Goal: Task Accomplishment & Management: Use online tool/utility

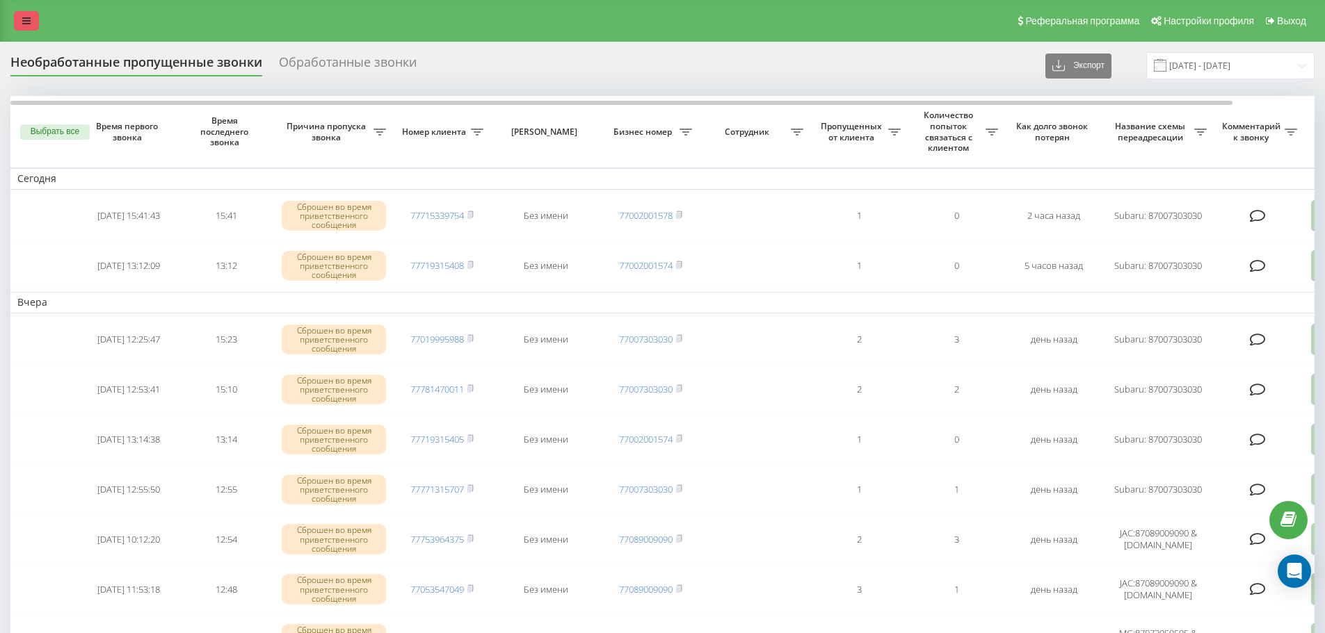
click at [31, 22] on link at bounding box center [26, 20] width 25 height 19
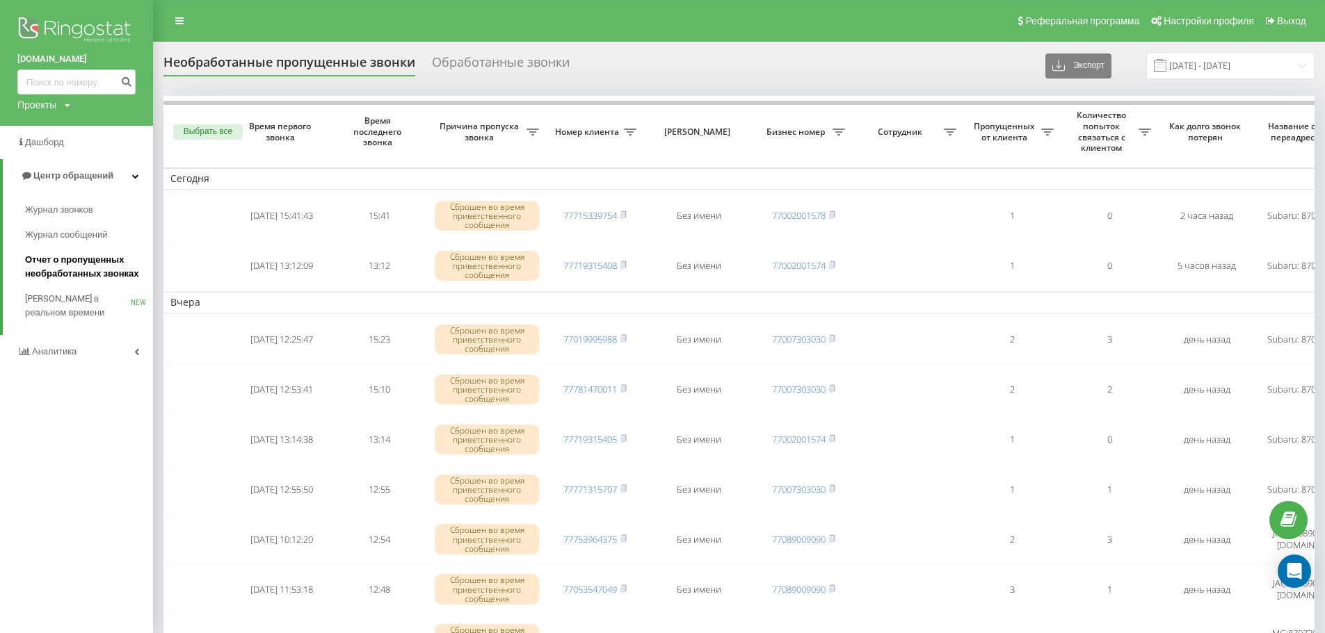
click at [81, 268] on span "Отчет о пропущенных необработанных звонках" at bounding box center [85, 267] width 121 height 28
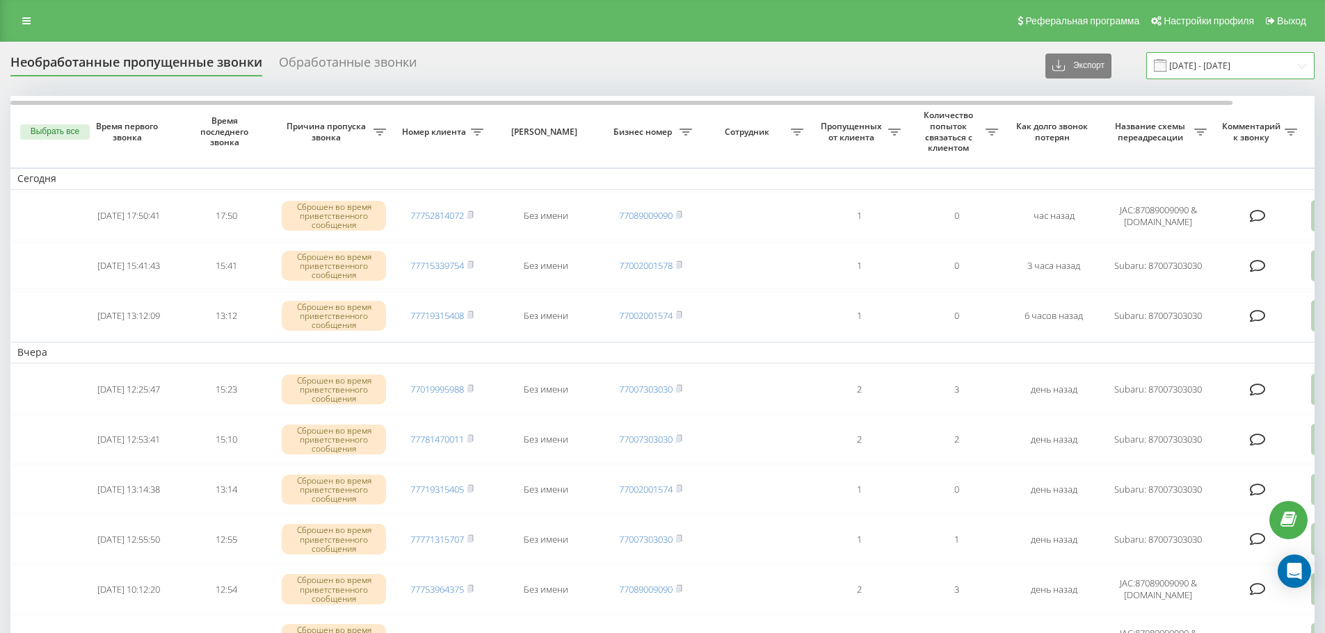
click at [1243, 65] on input "[DATE] - [DATE]" at bounding box center [1230, 65] width 168 height 27
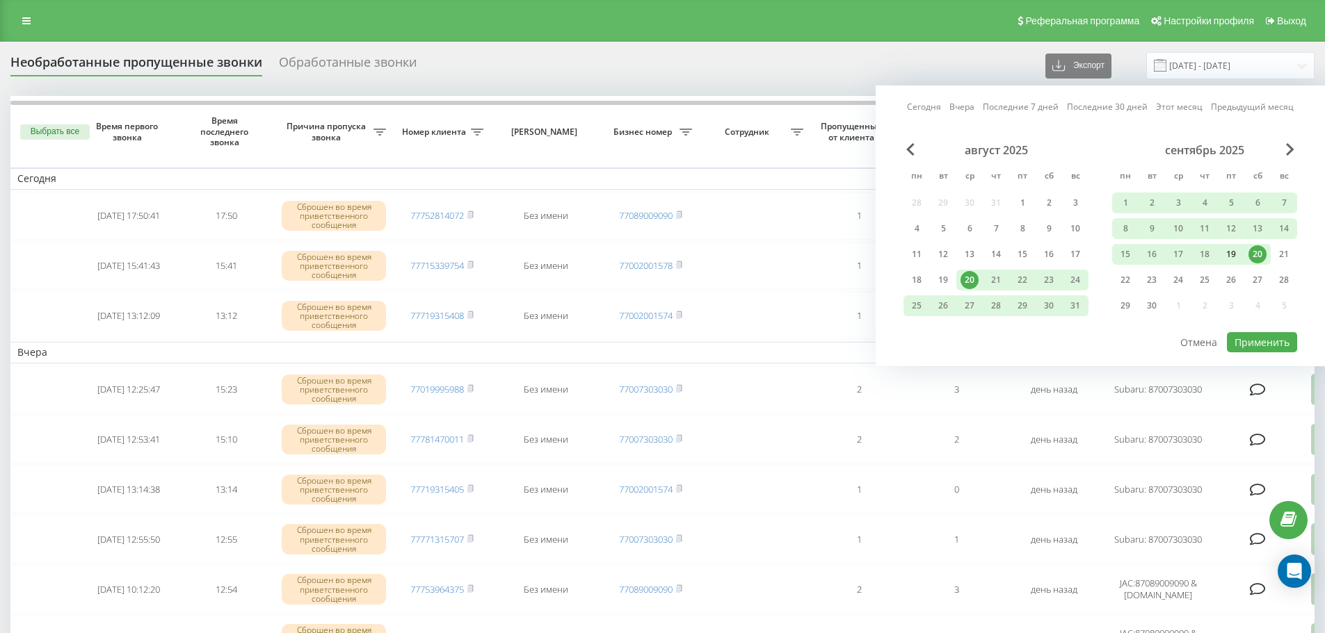
drag, startPoint x: 1229, startPoint y: 252, endPoint x: 1238, endPoint y: 255, distance: 9.5
click at [1229, 253] on div "19" at bounding box center [1231, 254] width 18 height 18
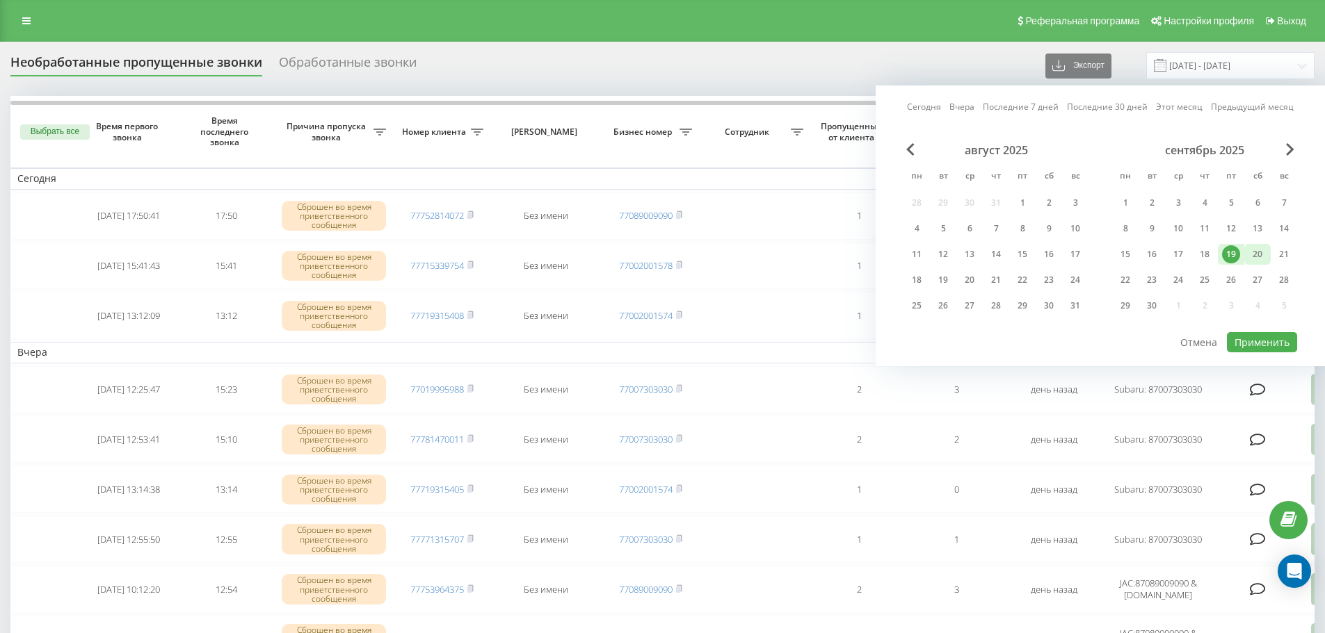
click at [1247, 255] on div "20" at bounding box center [1257, 254] width 26 height 21
click at [1256, 340] on button "Применить" at bounding box center [1262, 342] width 70 height 20
type input "19.09.2025 - 20.09.2025"
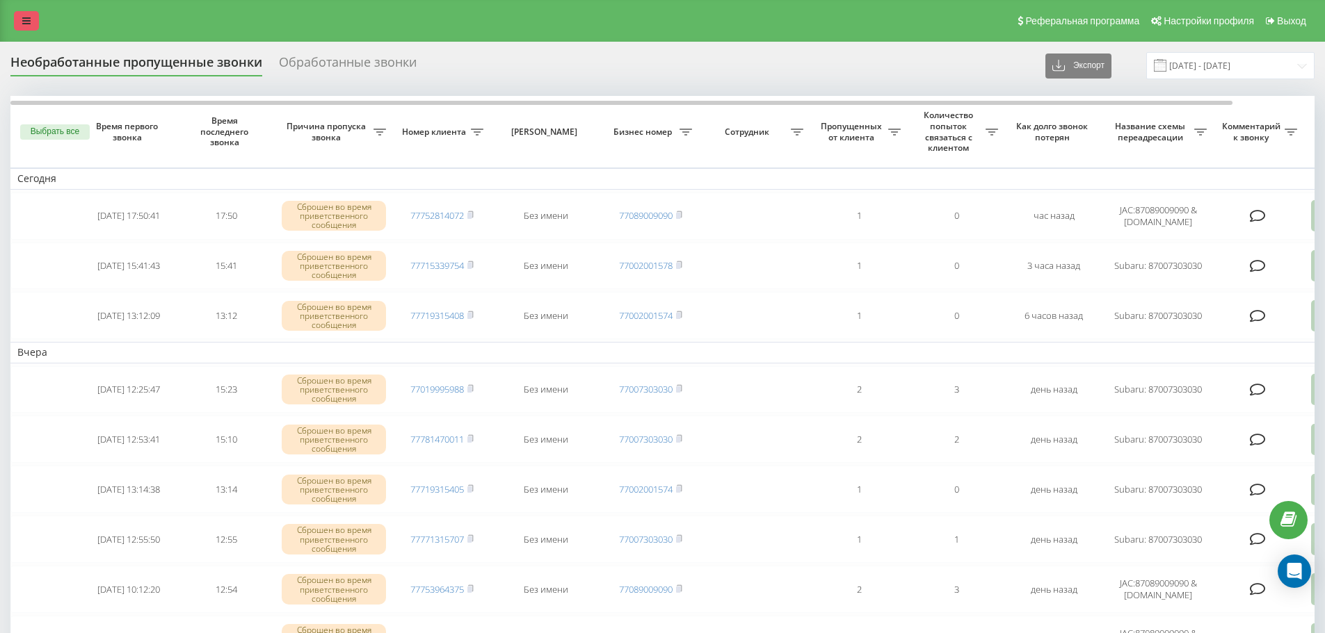
click at [26, 17] on icon at bounding box center [26, 21] width 8 height 10
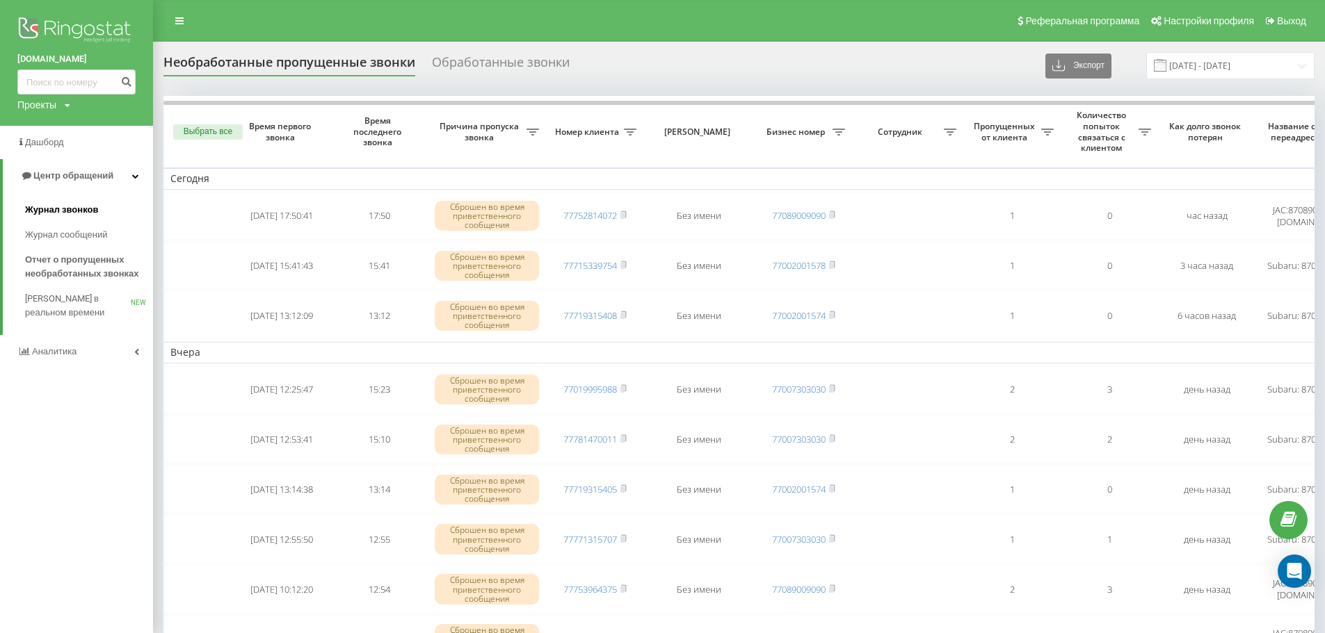
click at [80, 211] on span "Журнал звонков" at bounding box center [61, 210] width 73 height 14
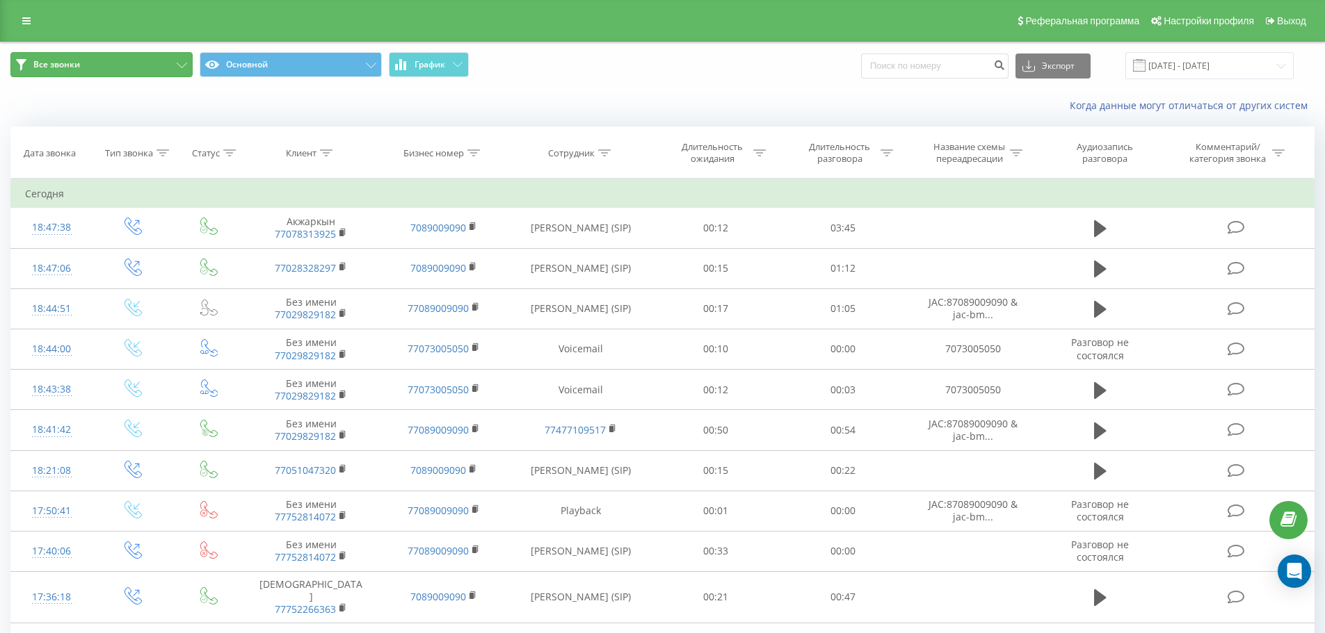
click at [166, 63] on button "Все звонки" at bounding box center [101, 64] width 182 height 25
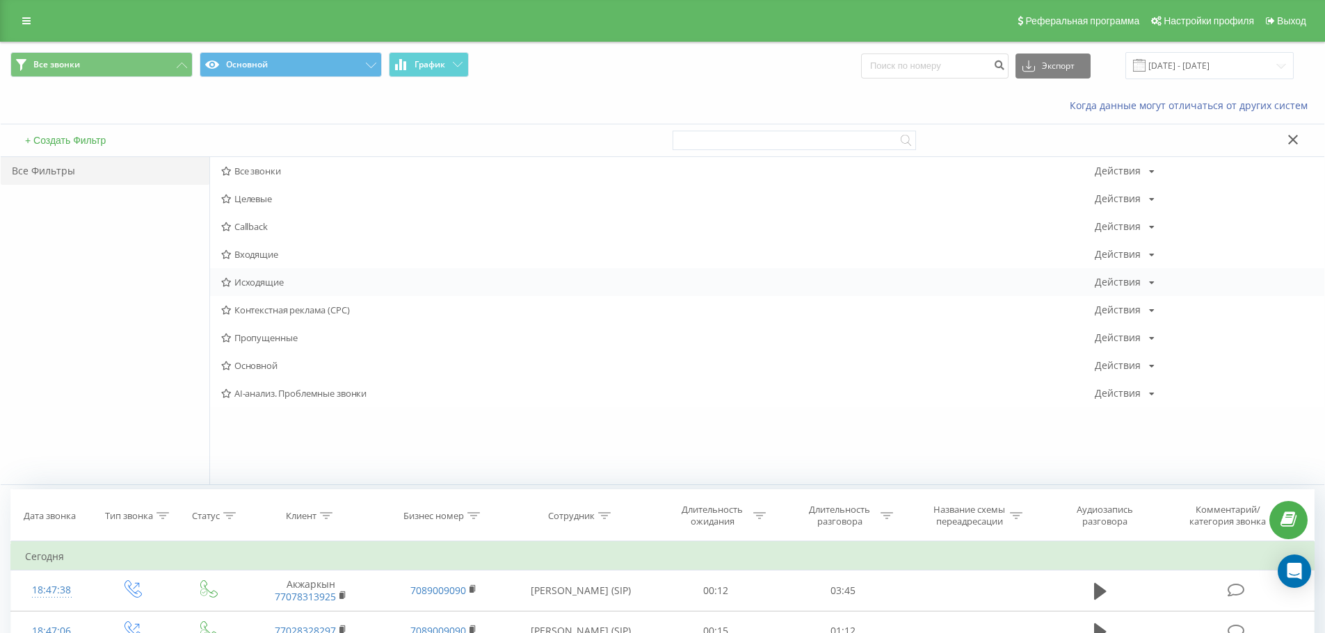
click at [263, 274] on div "Исходящие Действия Редактировать Копировать Удалить По умолчанию Поделиться" at bounding box center [767, 282] width 1114 height 28
click at [264, 277] on span "Исходящие" at bounding box center [657, 282] width 873 height 10
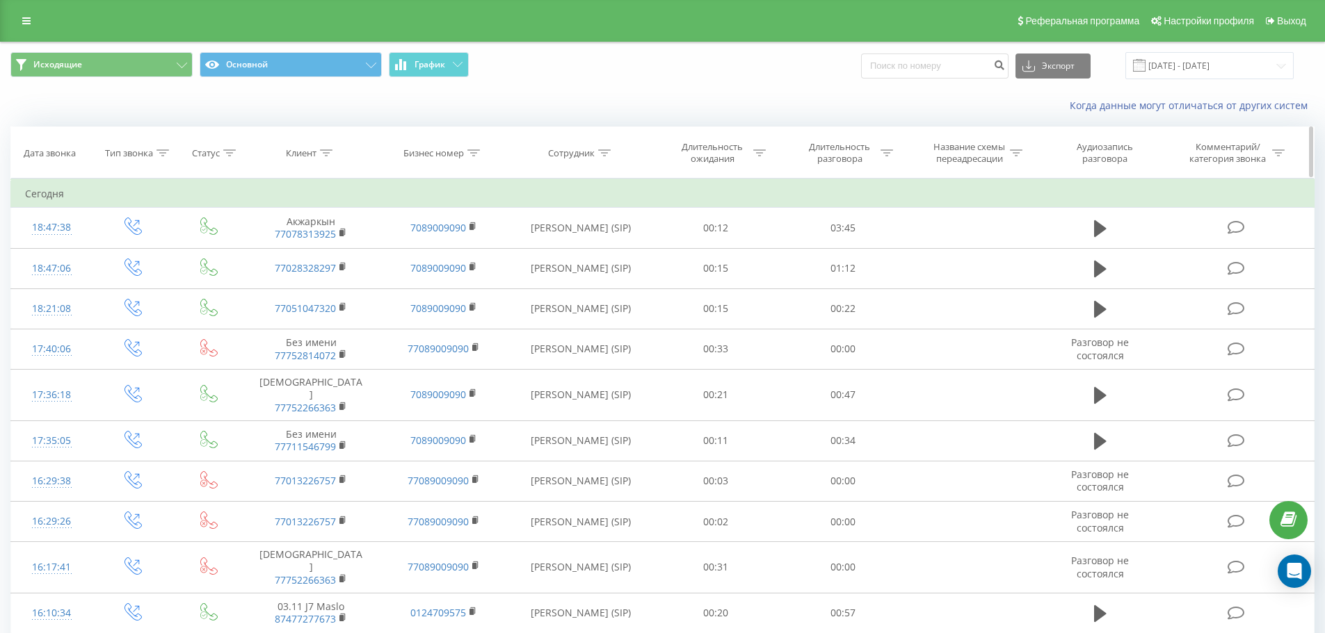
click at [580, 154] on div "Сотрудник" at bounding box center [571, 153] width 47 height 12
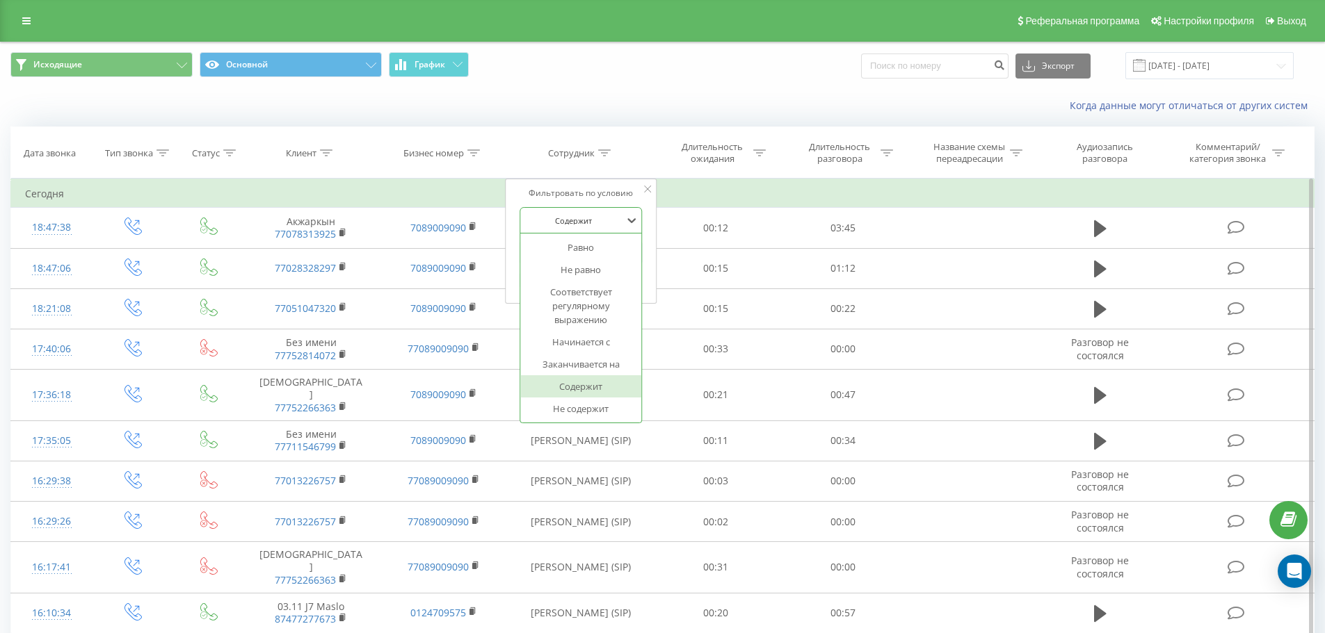
click at [586, 220] on div at bounding box center [573, 220] width 99 height 13
click at [562, 161] on th "Сотрудник" at bounding box center [581, 152] width 143 height 51
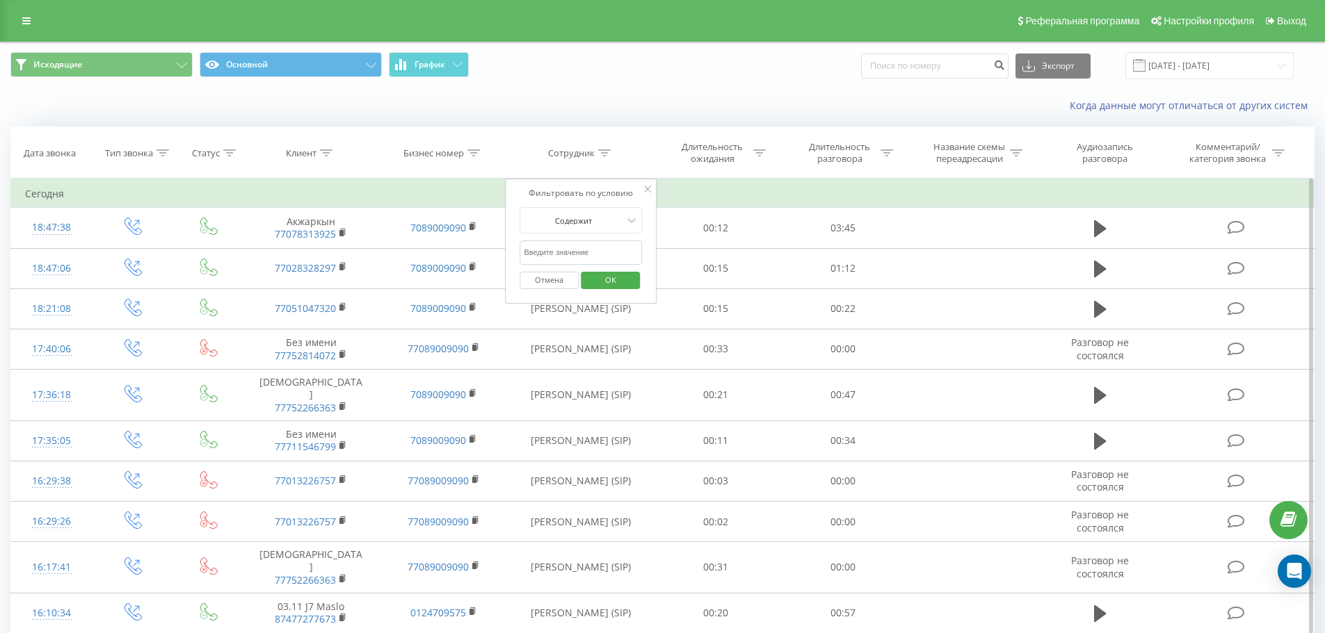
click at [601, 256] on input "text" at bounding box center [580, 253] width 122 height 24
type input "салтанат"
click at [602, 275] on span "OK" at bounding box center [610, 280] width 39 height 22
